Goal: Communication & Community: Answer question/provide support

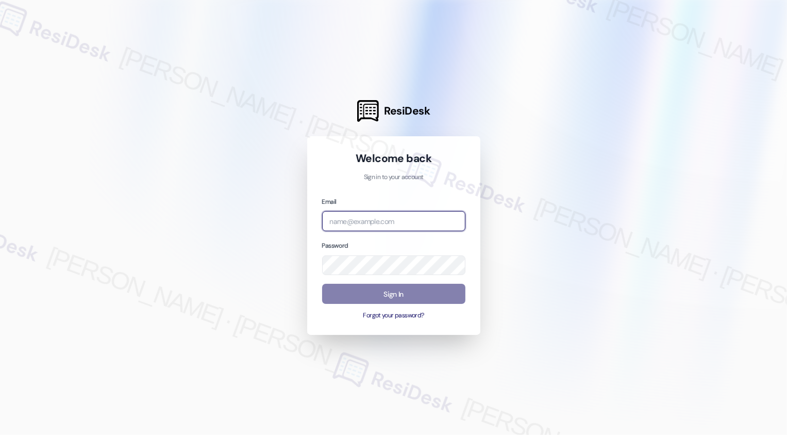
click at [355, 220] on input "email" at bounding box center [393, 221] width 143 height 20
type input "automated-surveys-home_now_properties-[PERSON_NAME].[PERSON_NAME]@home_now_[DOM…"
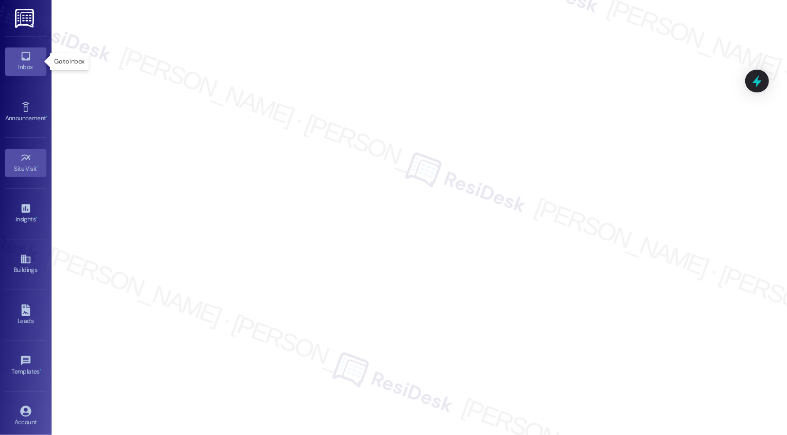
click at [32, 64] on div "Inbox" at bounding box center [26, 67] width 52 height 10
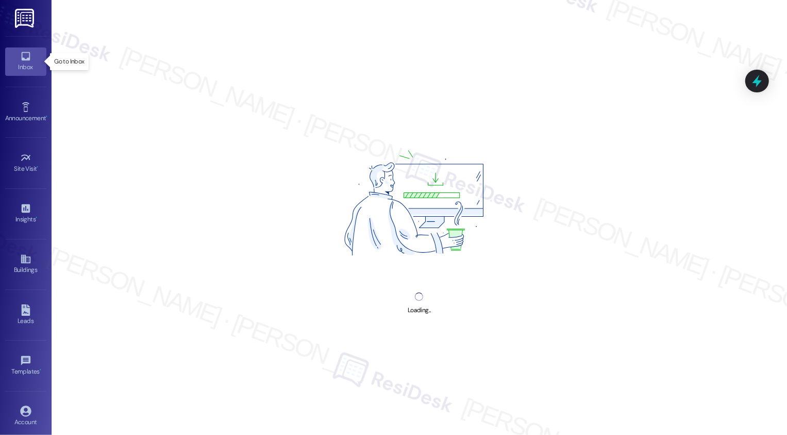
click at [32, 64] on div "Inbox" at bounding box center [26, 67] width 52 height 10
